Goal: Task Accomplishment & Management: Use online tool/utility

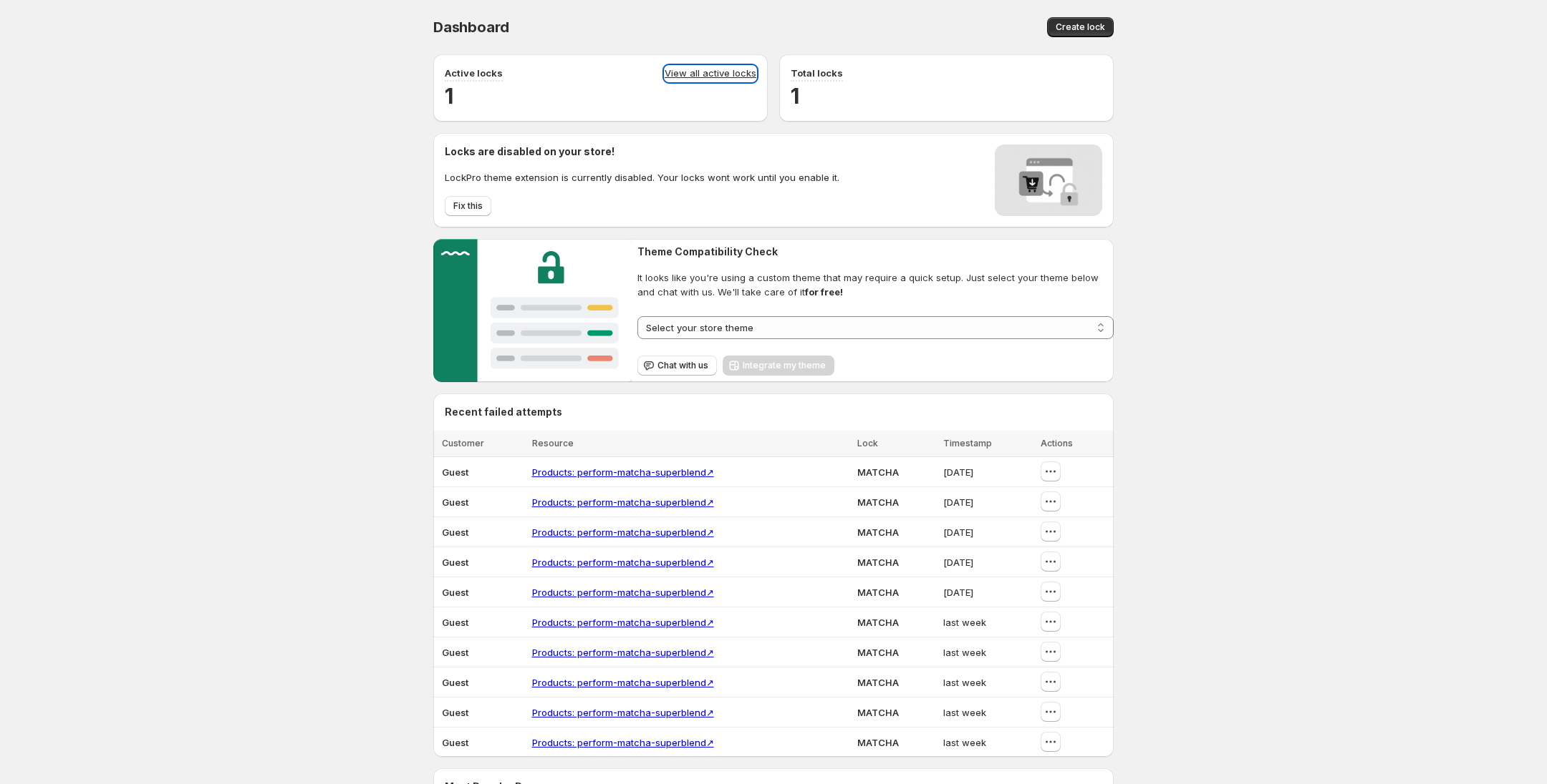
click at [732, 71] on link "View all active locks" at bounding box center [710, 73] width 92 height 16
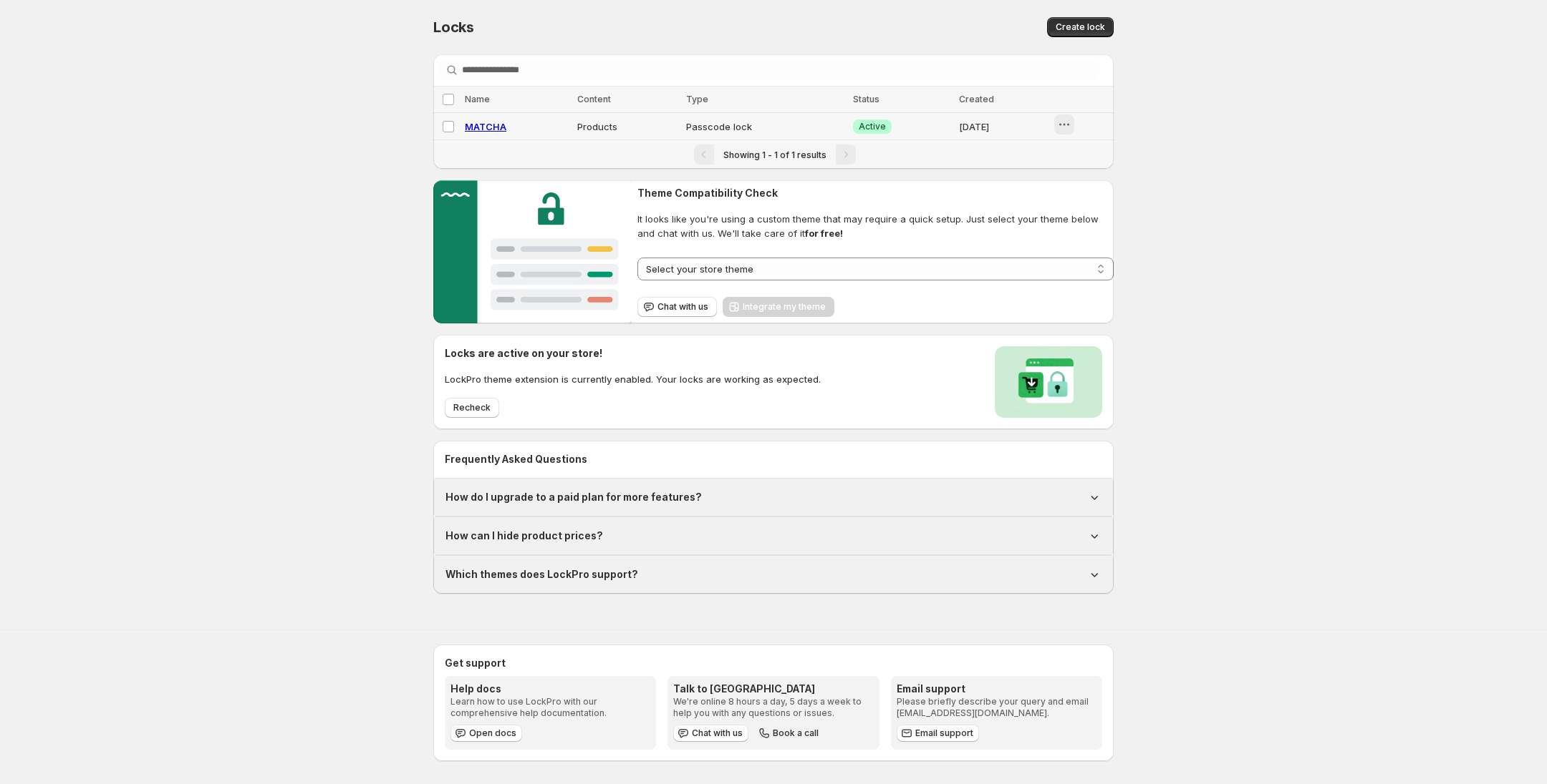
click at [1071, 128] on icon "button" at bounding box center [1064, 124] width 14 height 14
click at [1099, 182] on span "Disable" at bounding box center [1090, 180] width 33 height 11
click at [371, 164] on div "**********" at bounding box center [773, 297] width 1547 height 594
